Goal: Transaction & Acquisition: Purchase product/service

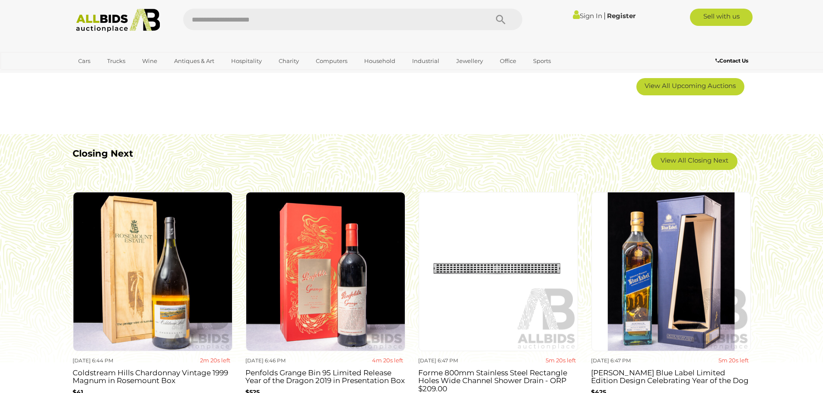
scroll to position [734, 0]
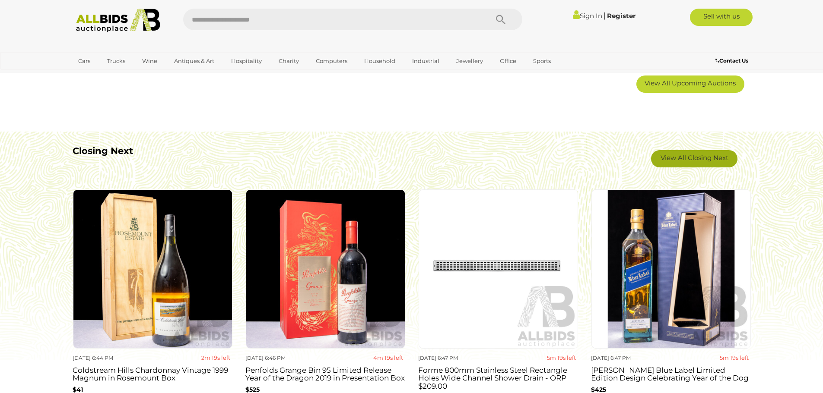
click at [690, 157] on link "View All Closing Next" at bounding box center [694, 158] width 86 height 17
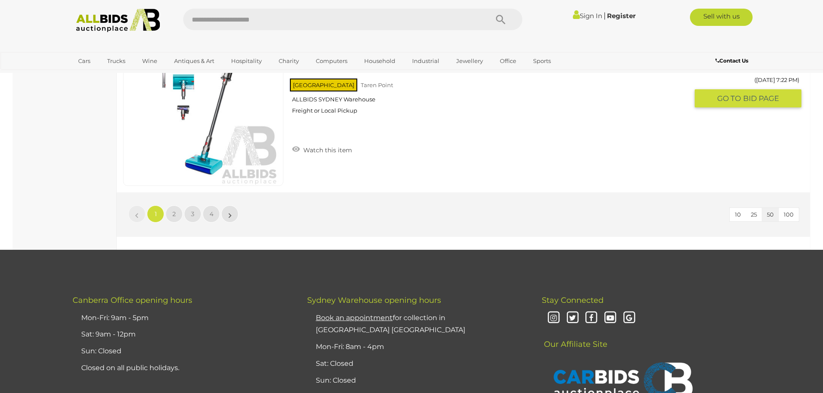
scroll to position [8248, 0]
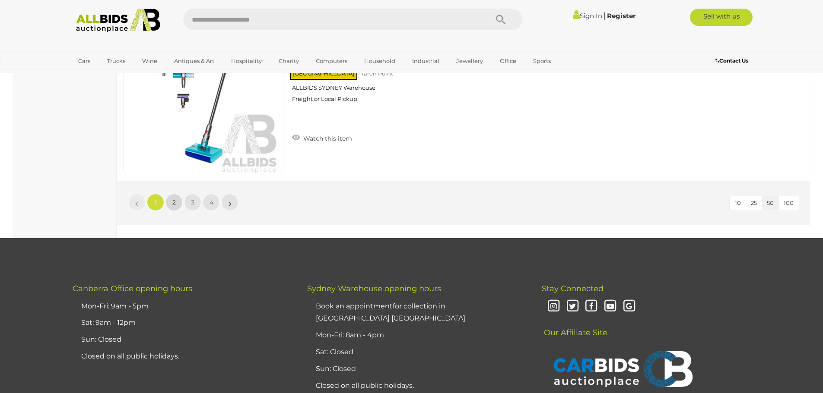
click at [174, 209] on link "2" at bounding box center [173, 202] width 17 height 17
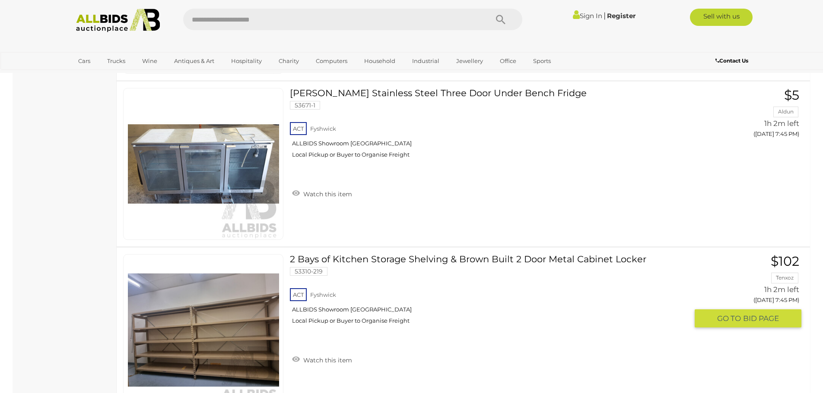
scroll to position [5946, 0]
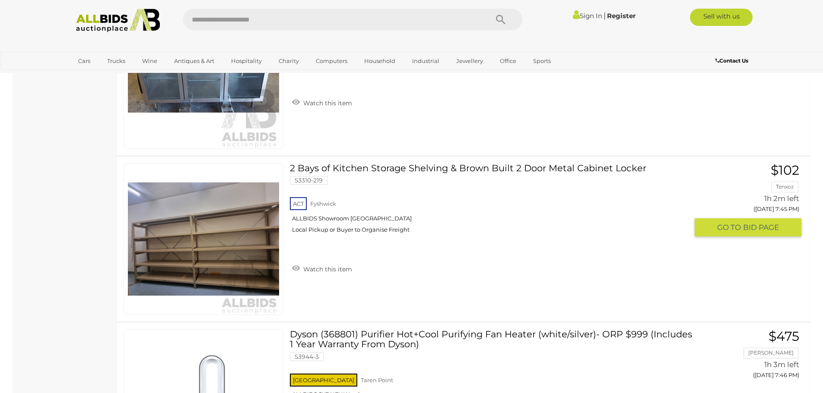
click at [211, 234] on link at bounding box center [203, 239] width 160 height 152
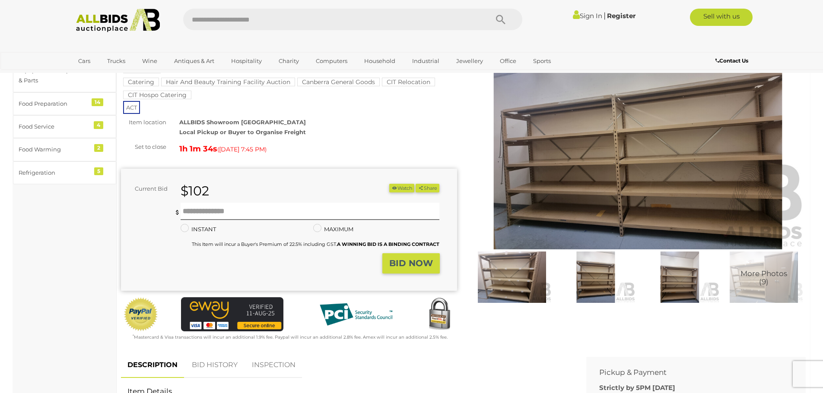
scroll to position [86, 0]
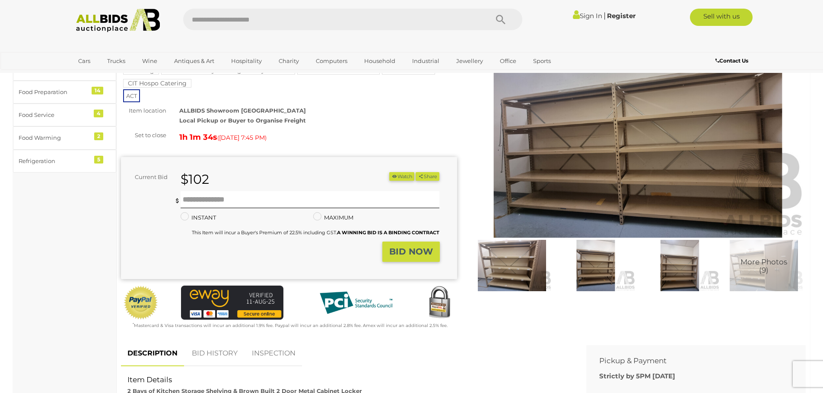
click at [632, 146] on img at bounding box center [638, 130] width 336 height 216
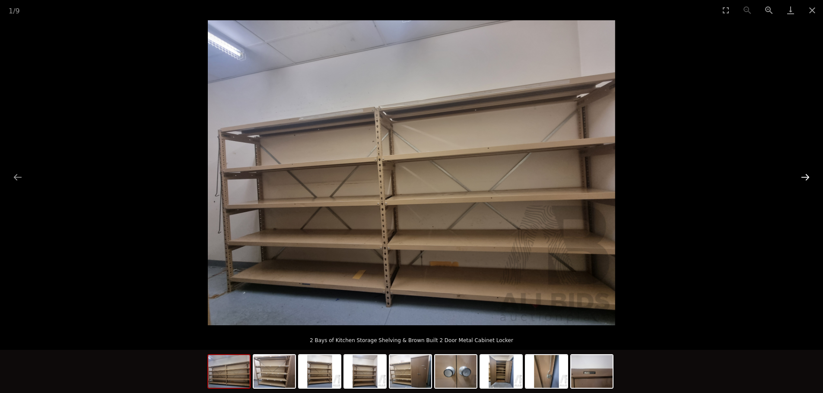
click at [808, 177] on button "Next slide" at bounding box center [805, 177] width 18 height 17
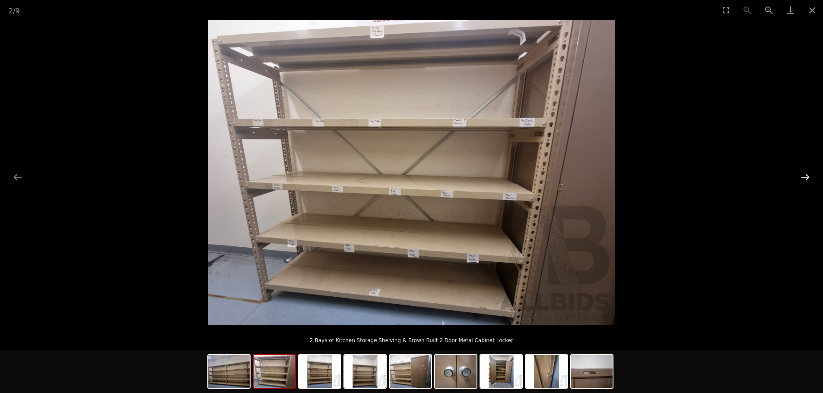
click at [805, 177] on button "Next slide" at bounding box center [805, 177] width 18 height 17
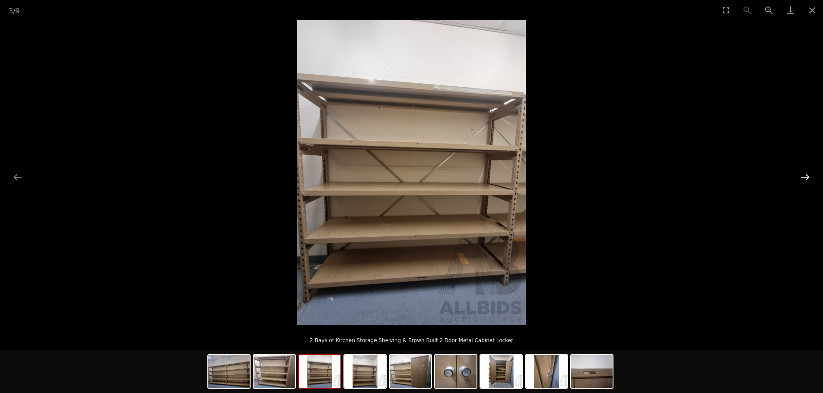
click at [805, 177] on button "Next slide" at bounding box center [805, 177] width 18 height 17
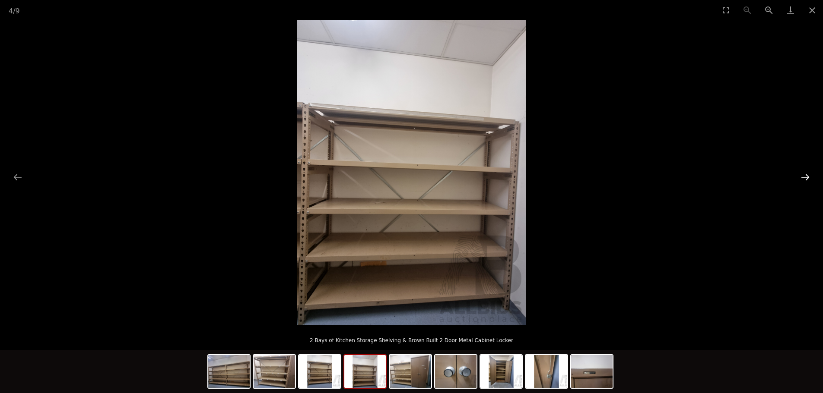
click at [805, 177] on button "Next slide" at bounding box center [805, 177] width 18 height 17
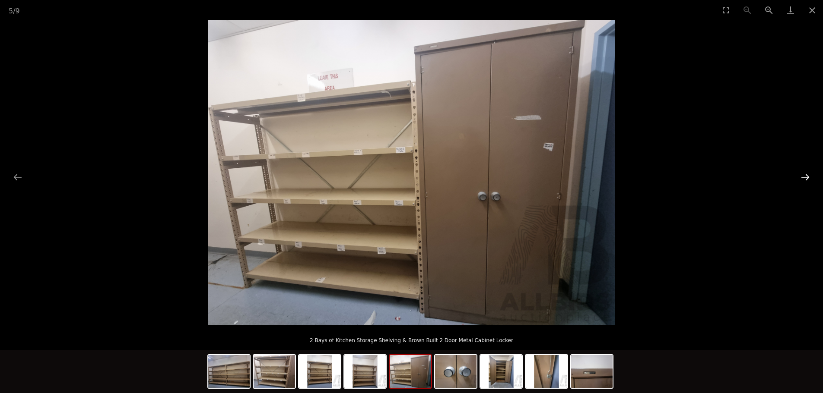
click at [806, 178] on button "Next slide" at bounding box center [805, 177] width 18 height 17
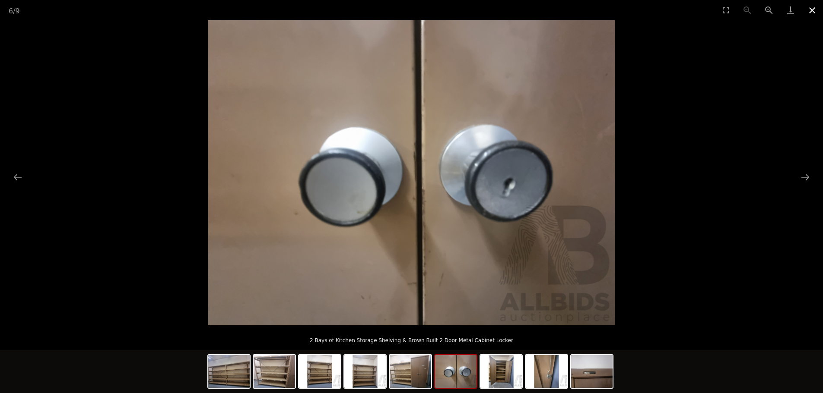
click at [811, 13] on button "Close gallery" at bounding box center [812, 10] width 22 height 20
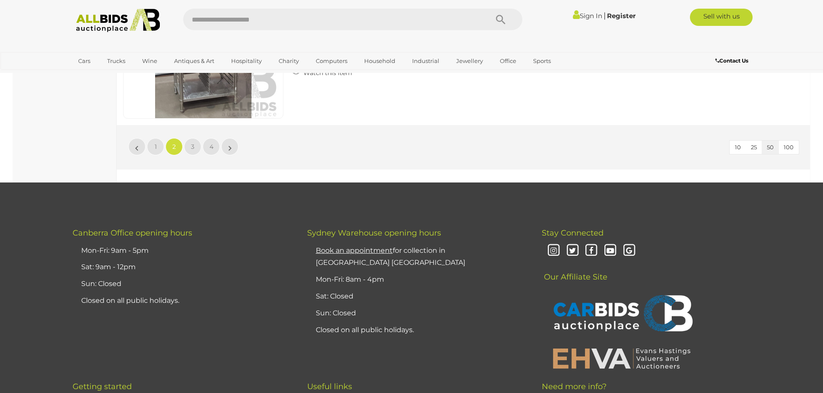
scroll to position [8321, 0]
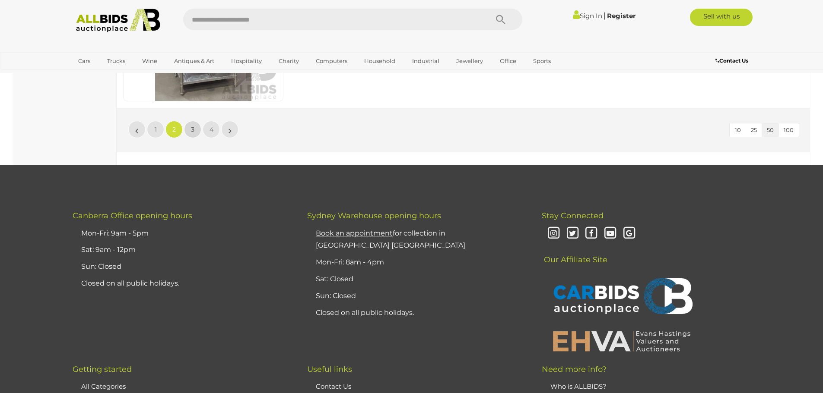
click at [196, 130] on link "3" at bounding box center [192, 129] width 17 height 17
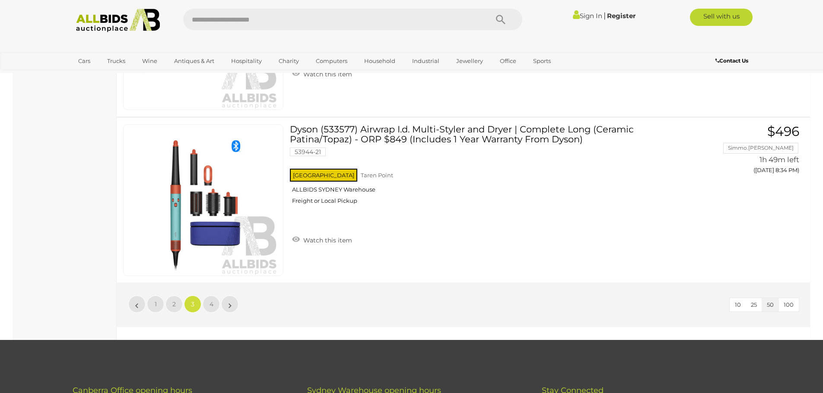
scroll to position [8162, 0]
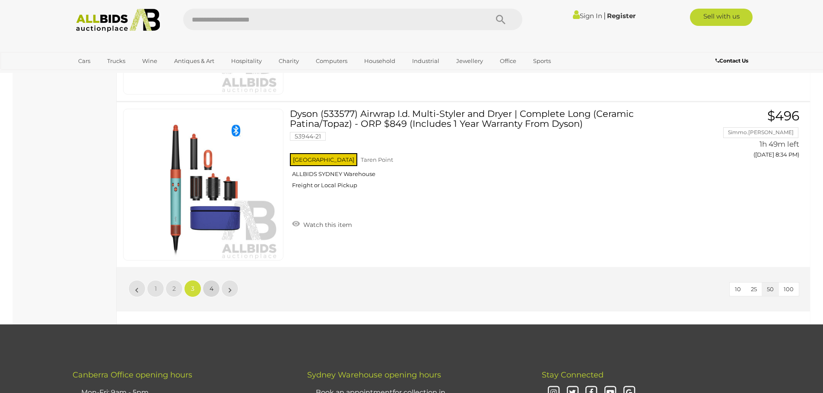
click at [217, 290] on link "4" at bounding box center [211, 288] width 17 height 17
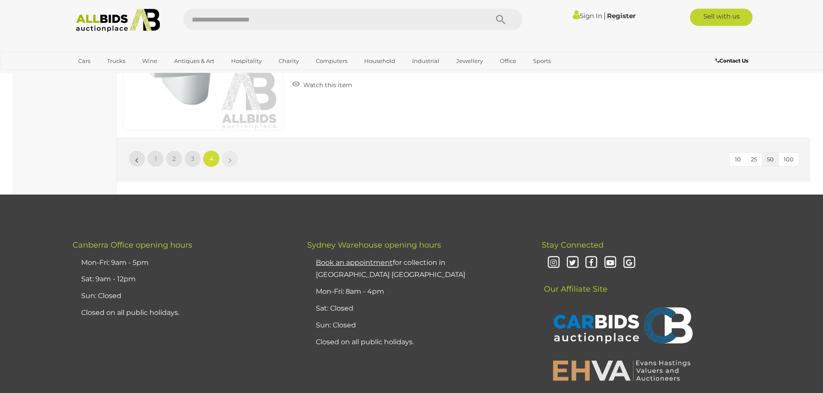
scroll to position [2664, 0]
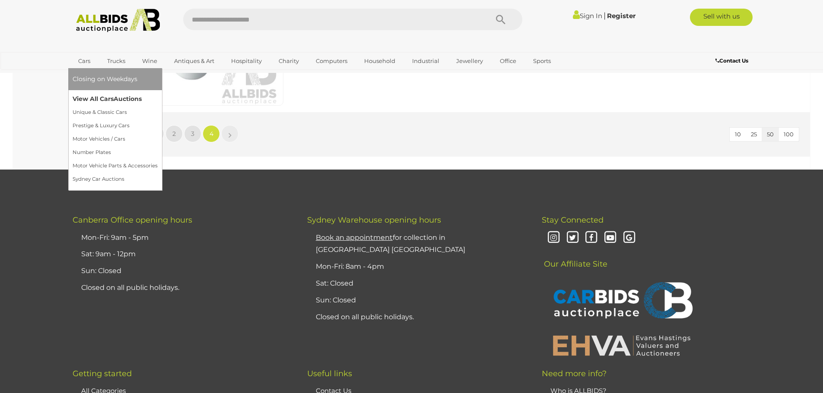
click at [98, 100] on link "View All Cars Auctions" at bounding box center [115, 98] width 85 height 13
